Goal: Task Accomplishment & Management: Complete application form

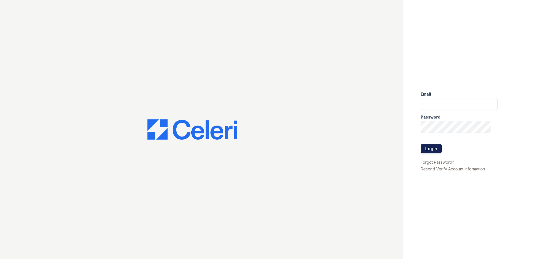
type input "mtaylor@trinity-pm.com"
click at [434, 149] on button "Login" at bounding box center [430, 148] width 21 height 9
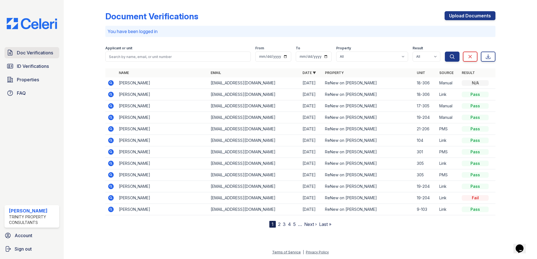
click at [46, 54] on span "Doc Verifications" at bounding box center [35, 52] width 36 height 7
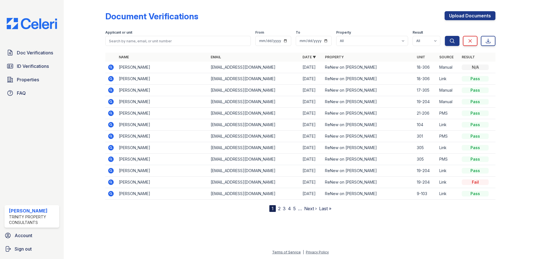
click at [133, 65] on td "[PERSON_NAME]" at bounding box center [162, 68] width 92 height 12
click at [113, 66] on icon at bounding box center [111, 68] width 6 height 6
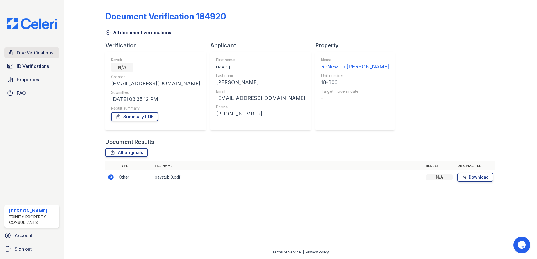
click at [27, 52] on span "Doc Verifications" at bounding box center [35, 52] width 36 height 7
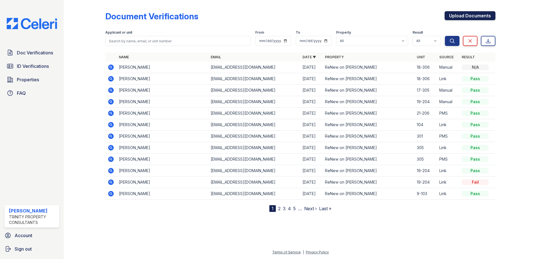
click at [475, 19] on link "Upload Documents" at bounding box center [469, 15] width 51 height 9
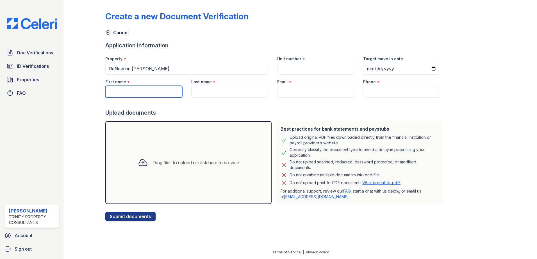
click at [148, 89] on input "First name" at bounding box center [143, 92] width 77 height 12
type input "navetj"
type input "18-306"
type input "[PERSON_NAME]"
type input "[EMAIL_ADDRESS][DOMAIN_NAME]"
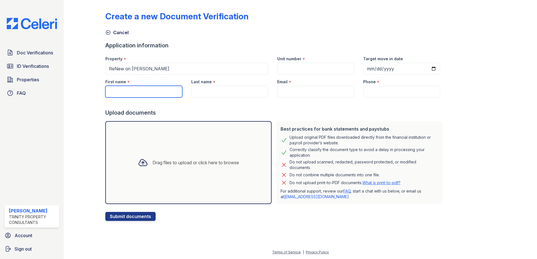
type input "2067435226"
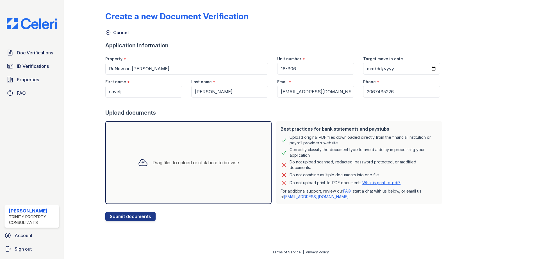
click at [145, 172] on div "Drag files to upload or click here to browse" at bounding box center [188, 162] width 166 height 83
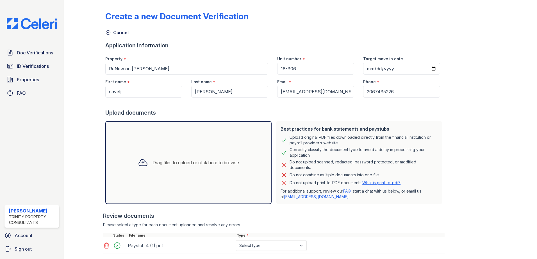
scroll to position [34, 0]
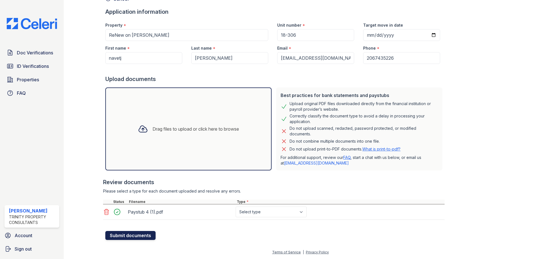
click at [139, 235] on button "Submit documents" at bounding box center [130, 235] width 50 height 9
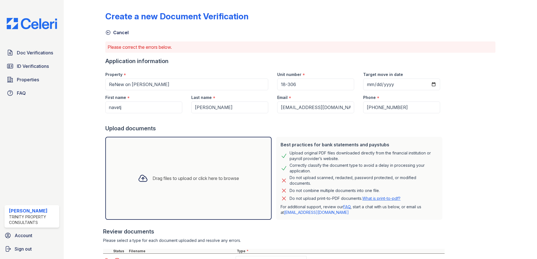
scroll to position [49, 0]
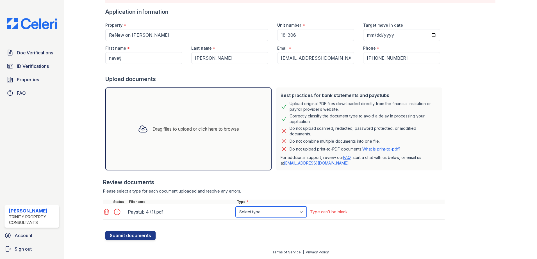
click at [266, 212] on select "Select type Paystub Bank Statement Offer Letter Tax Documents Benefit Award Let…" at bounding box center [270, 212] width 71 height 11
select select "paystub"
click at [235, 207] on select "Select type Paystub Bank Statement Offer Letter Tax Documents Benefit Award Let…" at bounding box center [270, 212] width 71 height 11
click at [123, 238] on button "Submit documents" at bounding box center [130, 235] width 50 height 9
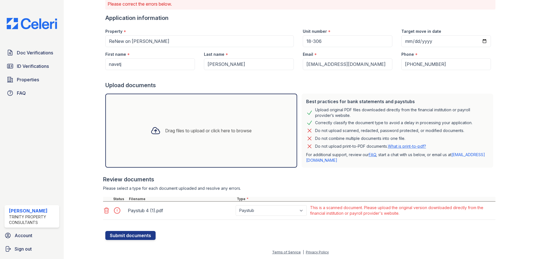
scroll to position [0, 0]
